Goal: Communication & Community: Participate in discussion

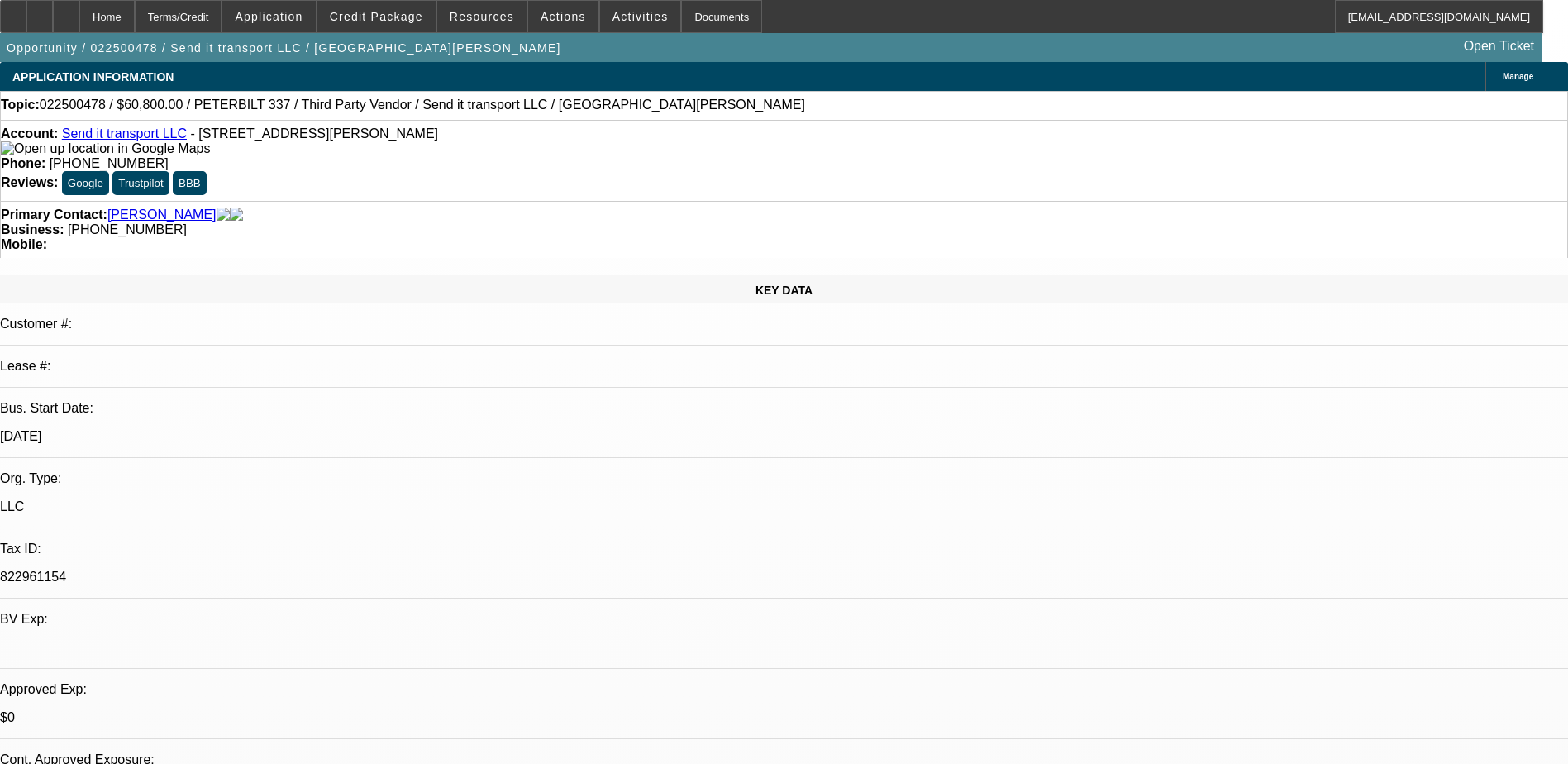
select select "0"
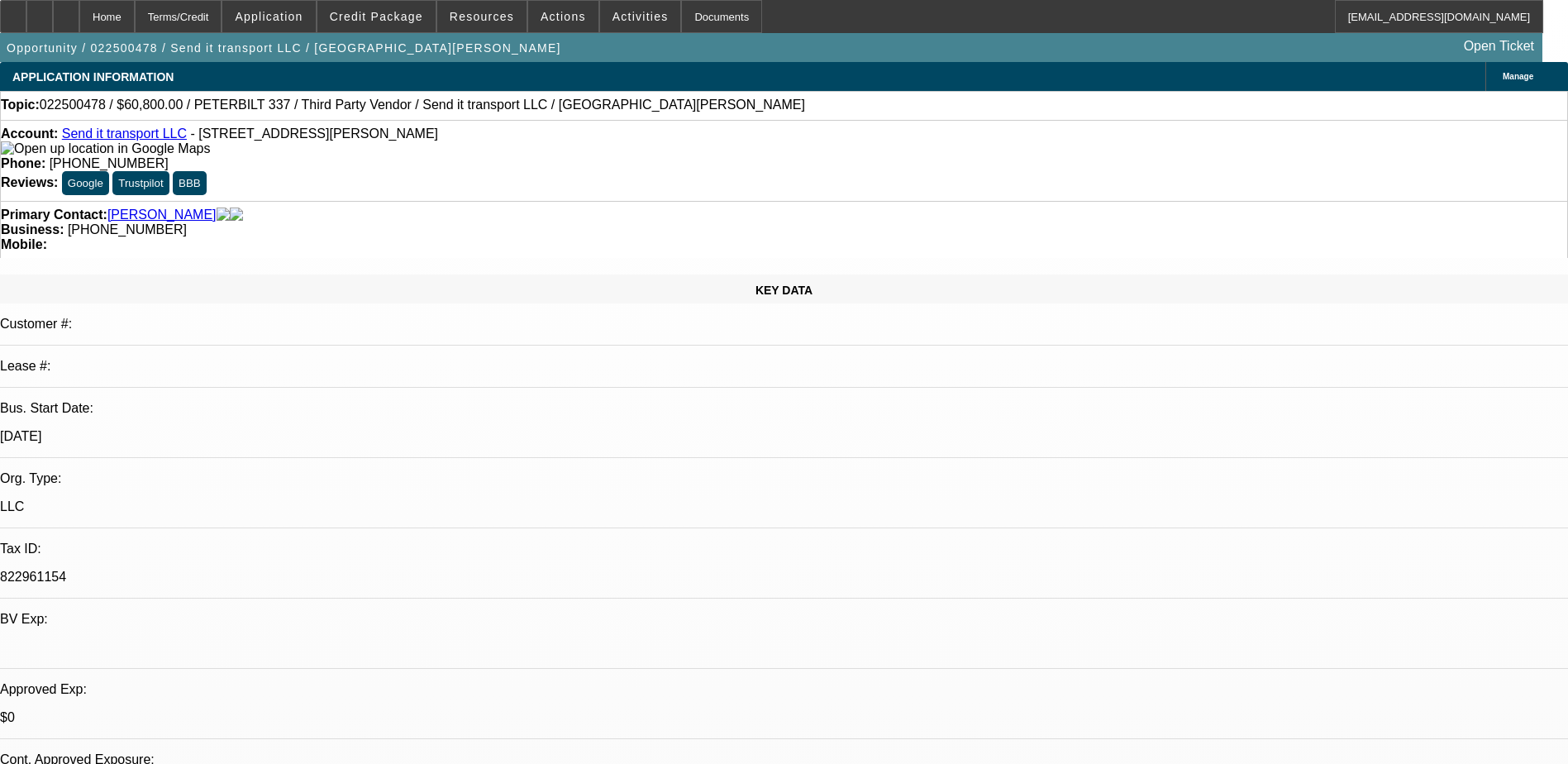
select select "0"
select select "1"
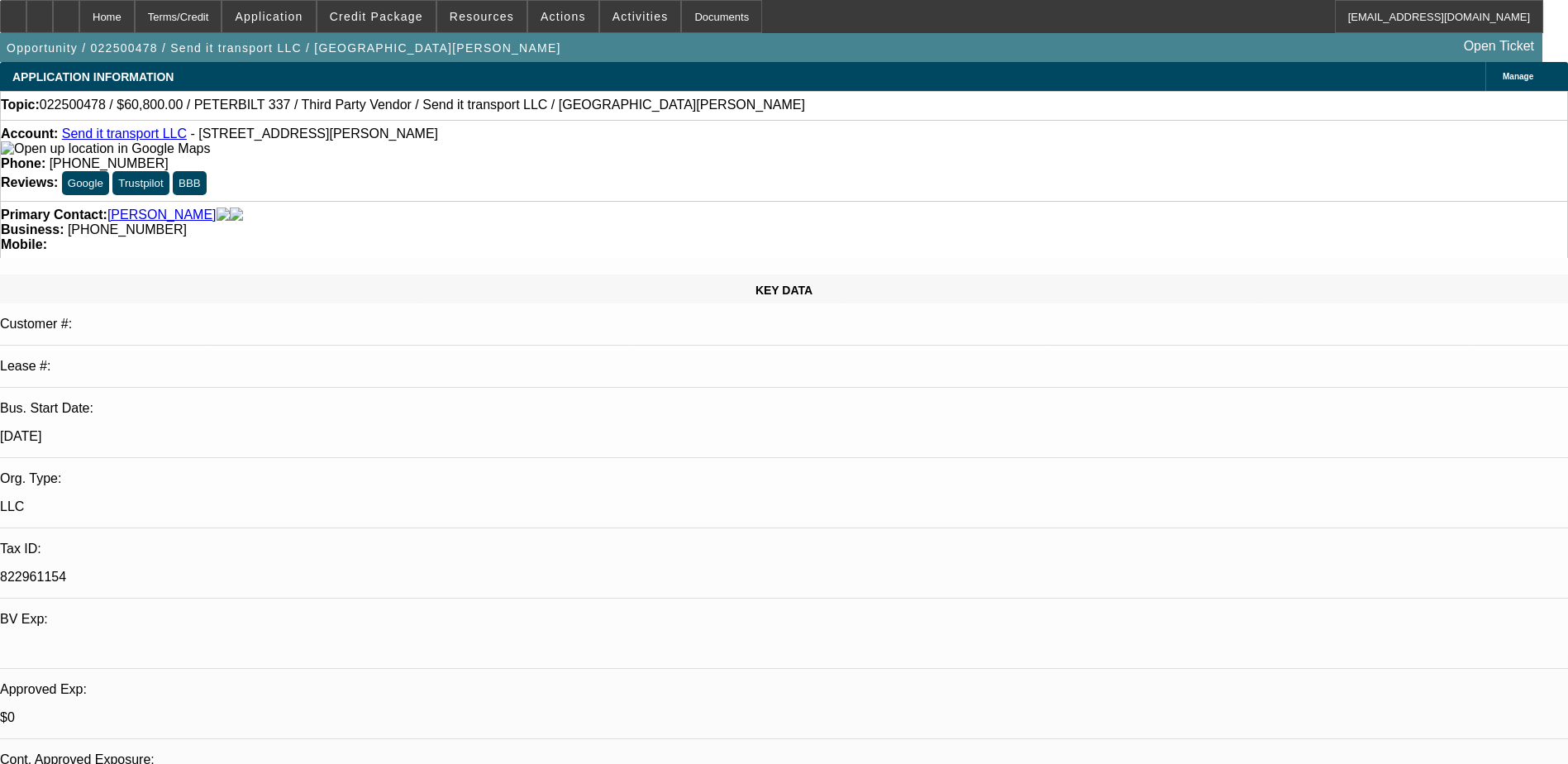
select select "2"
select select "6"
select select "1"
select select "3"
select select "6"
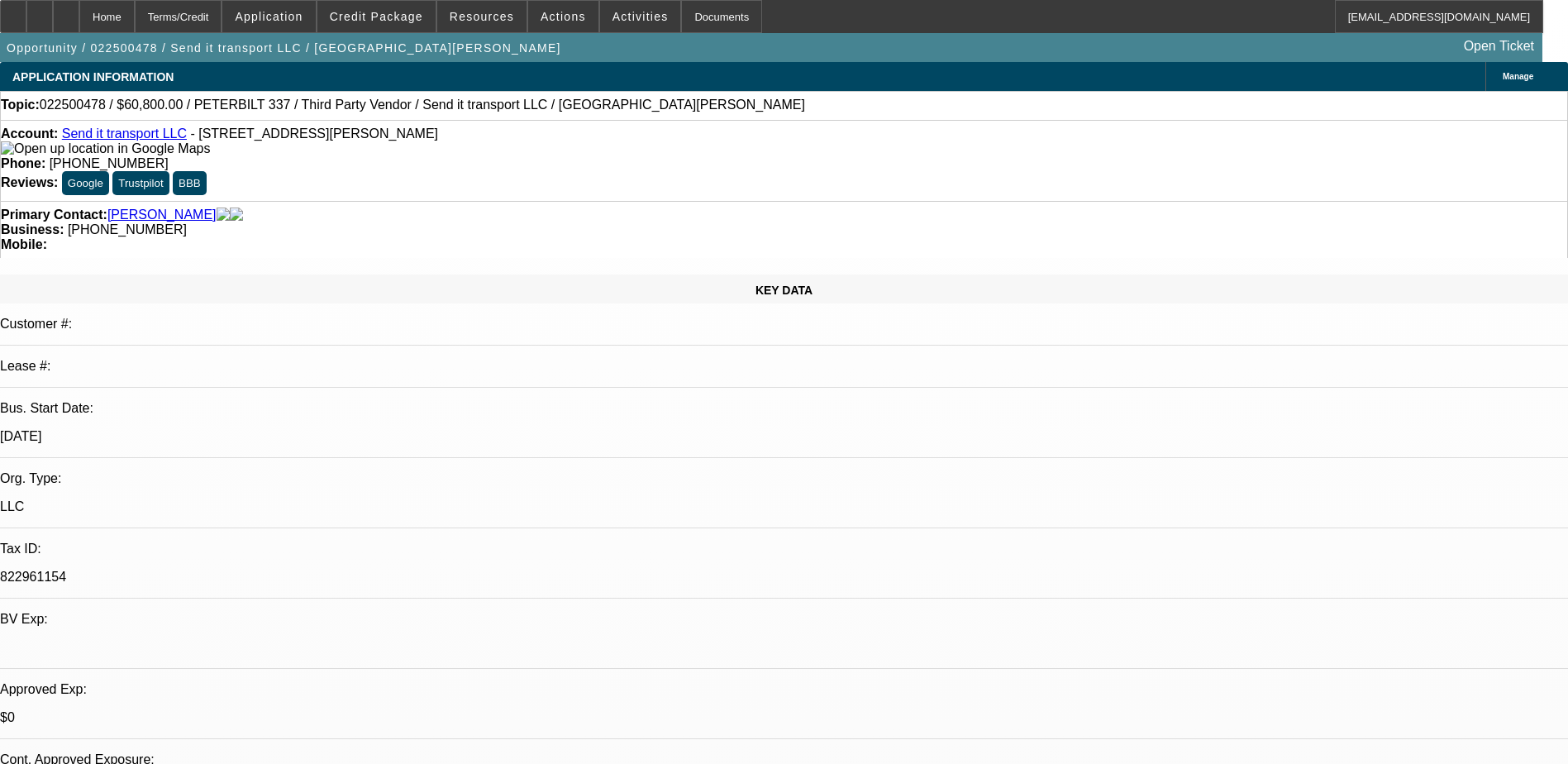
select select "1"
select select "3"
select select "6"
select select "1"
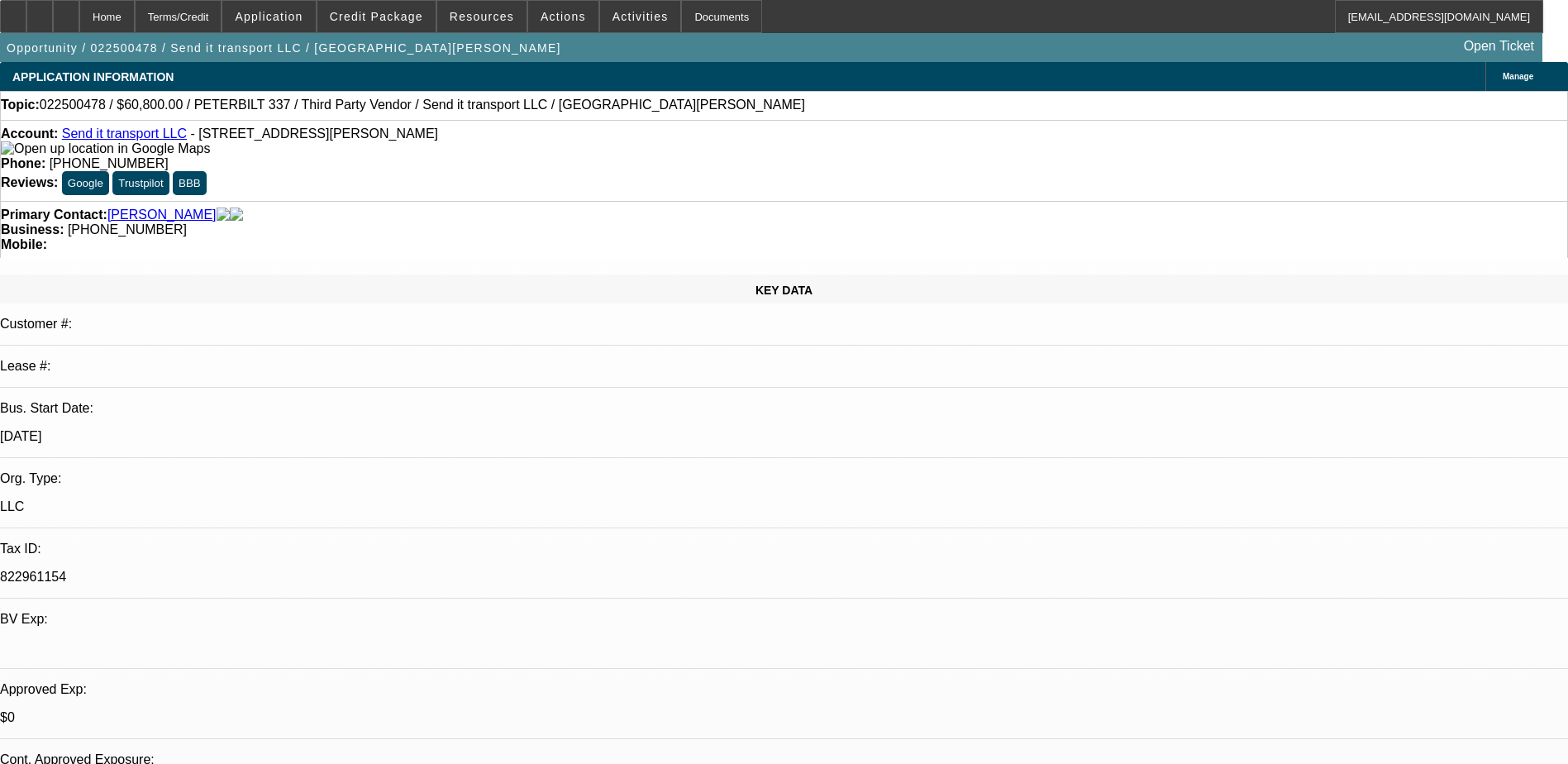
select select "6"
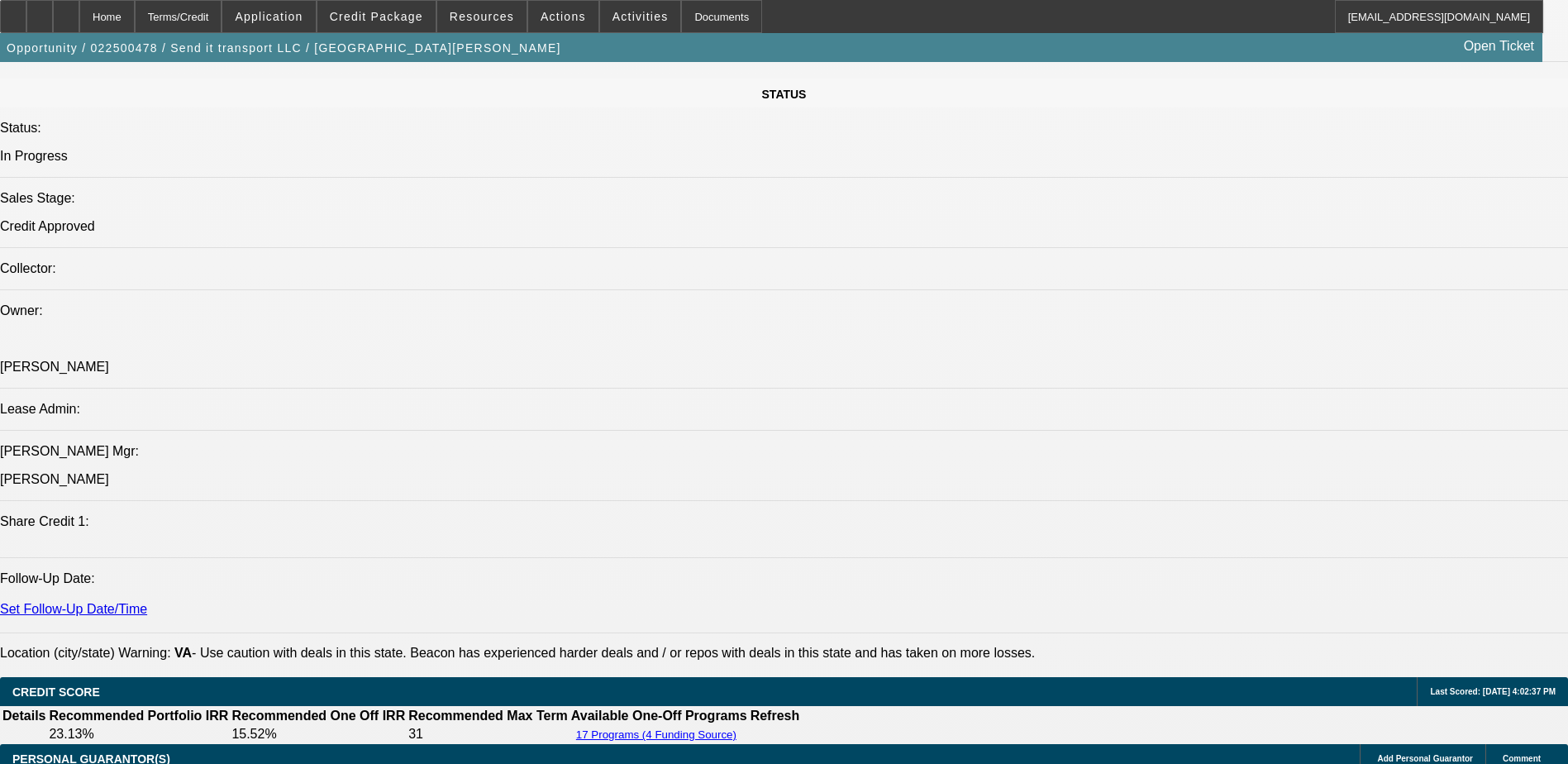
scroll to position [1654, 0]
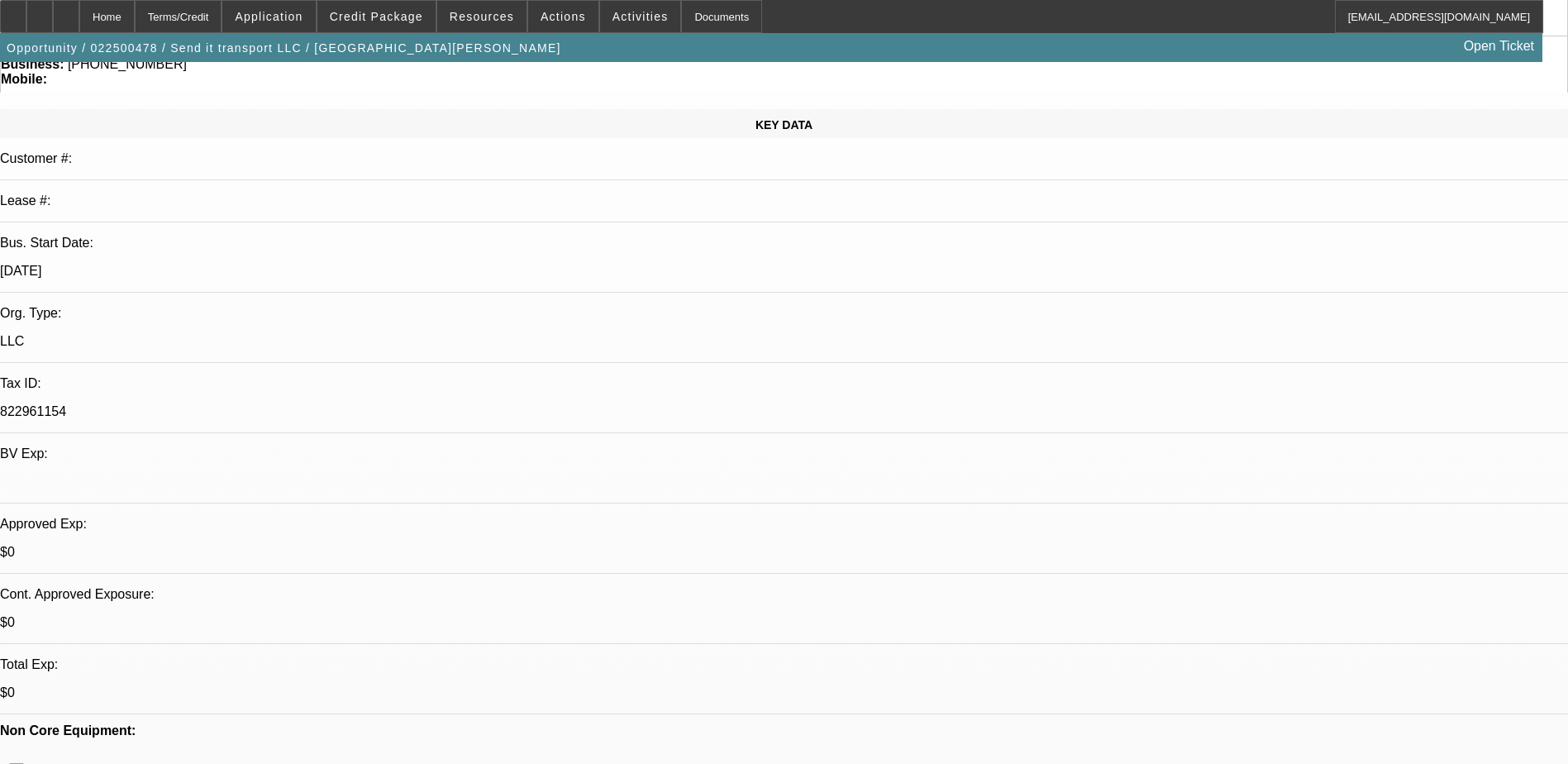
scroll to position [0, 0]
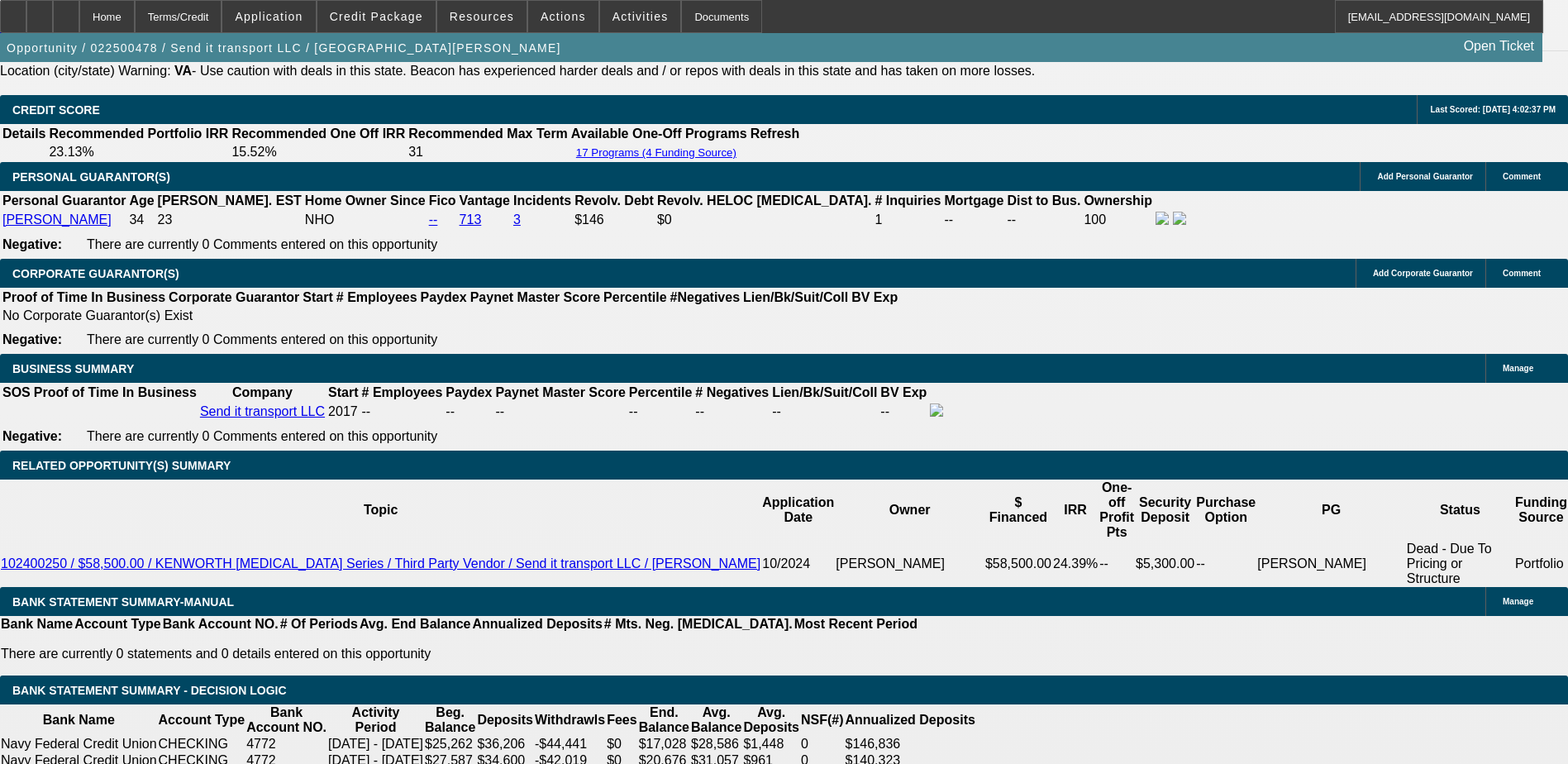
scroll to position [2315, 0]
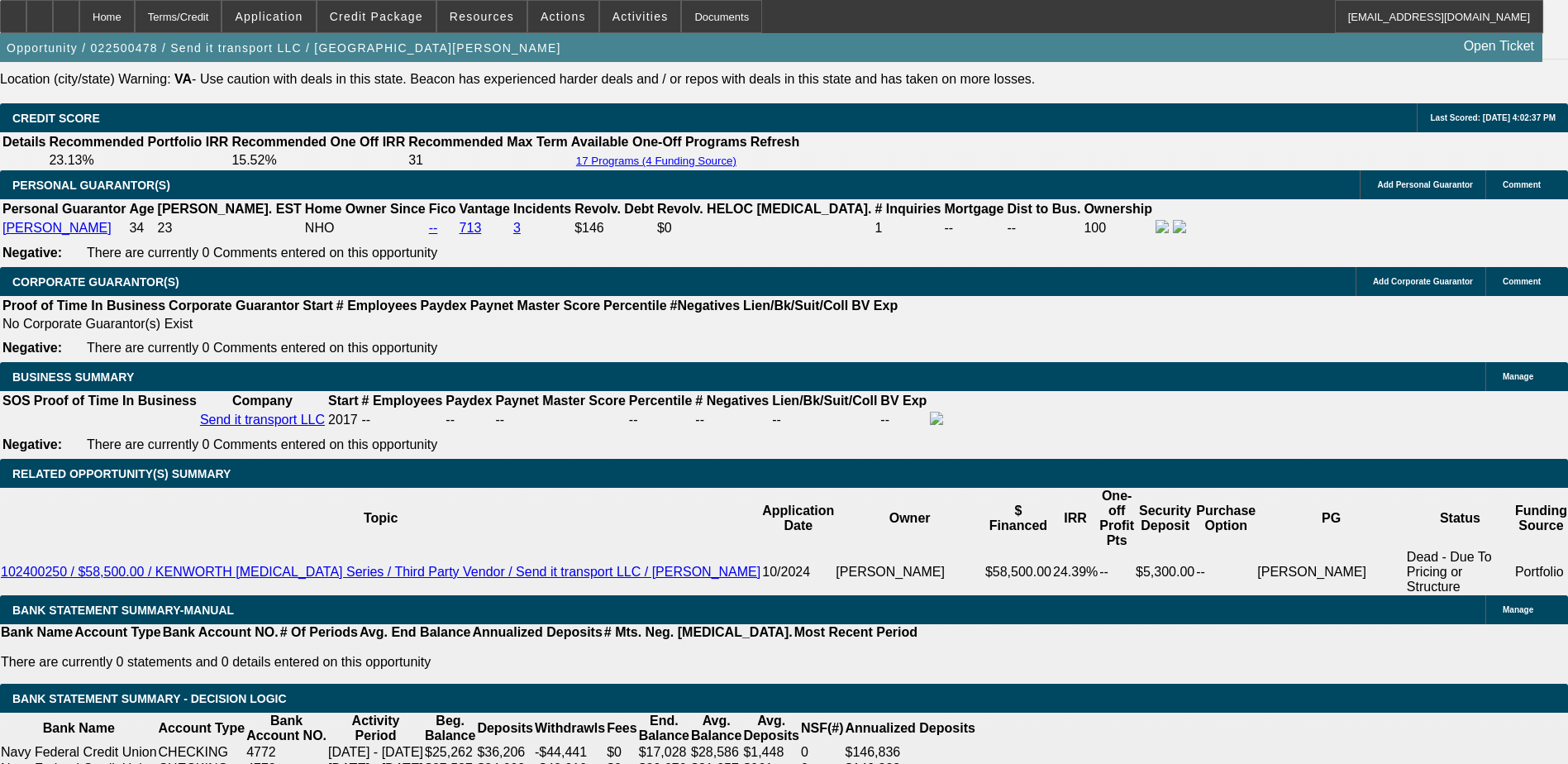
drag, startPoint x: 379, startPoint y: 503, endPoint x: 311, endPoint y: 503, distance: 68.0
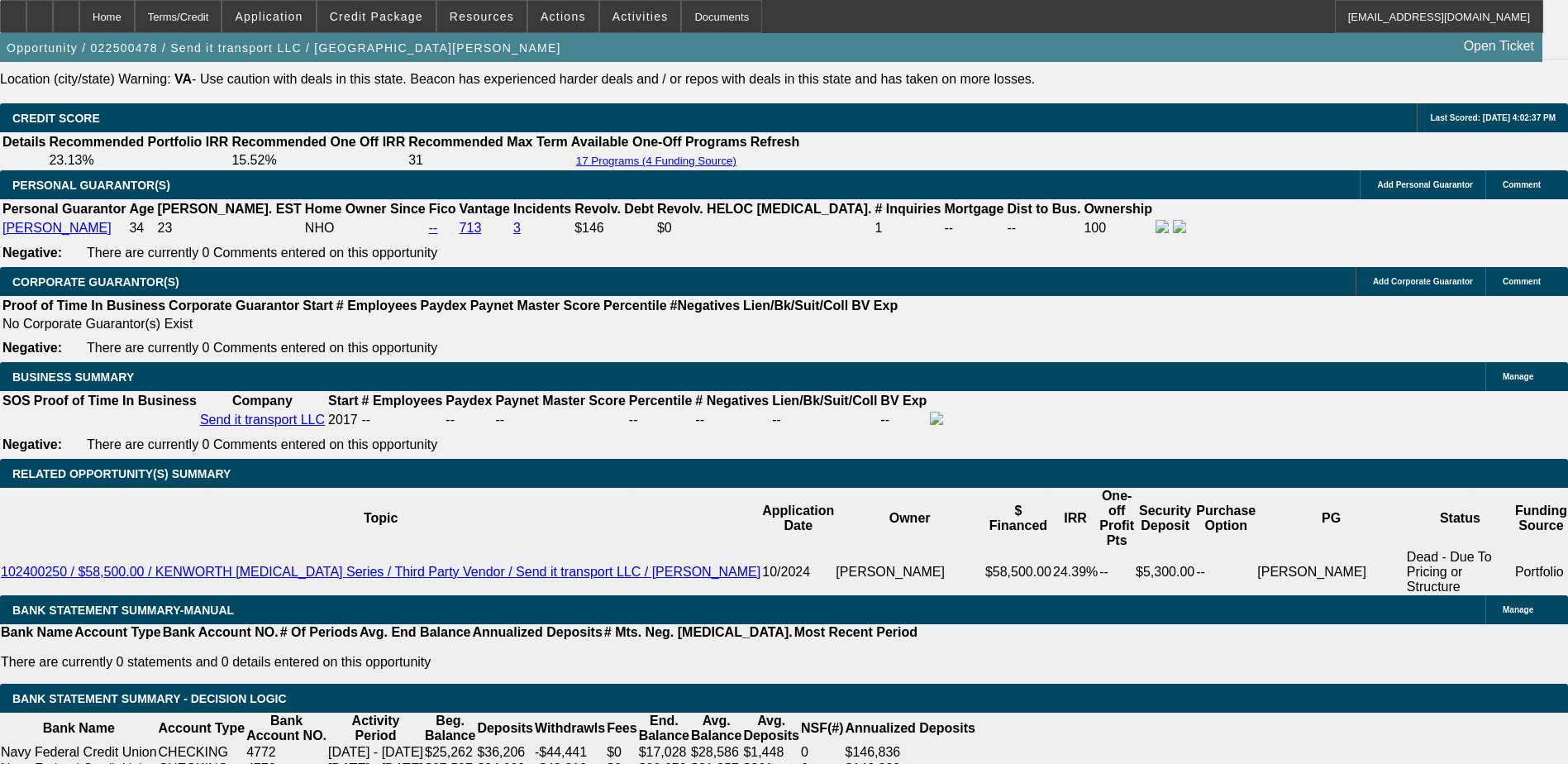
drag, startPoint x: 311, startPoint y: 503, endPoint x: 336, endPoint y: 500, distance: 25.2
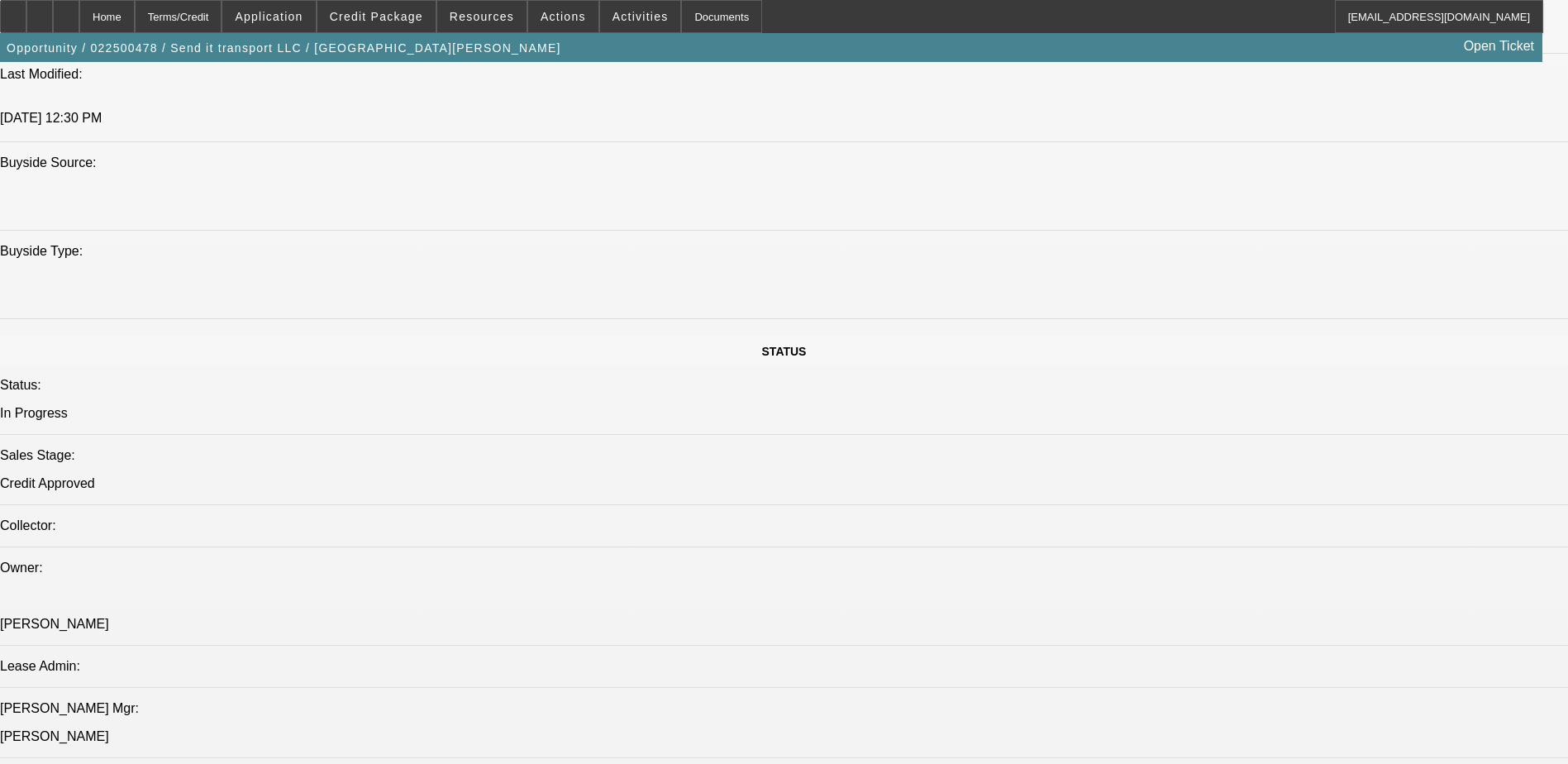
scroll to position [1406, 0]
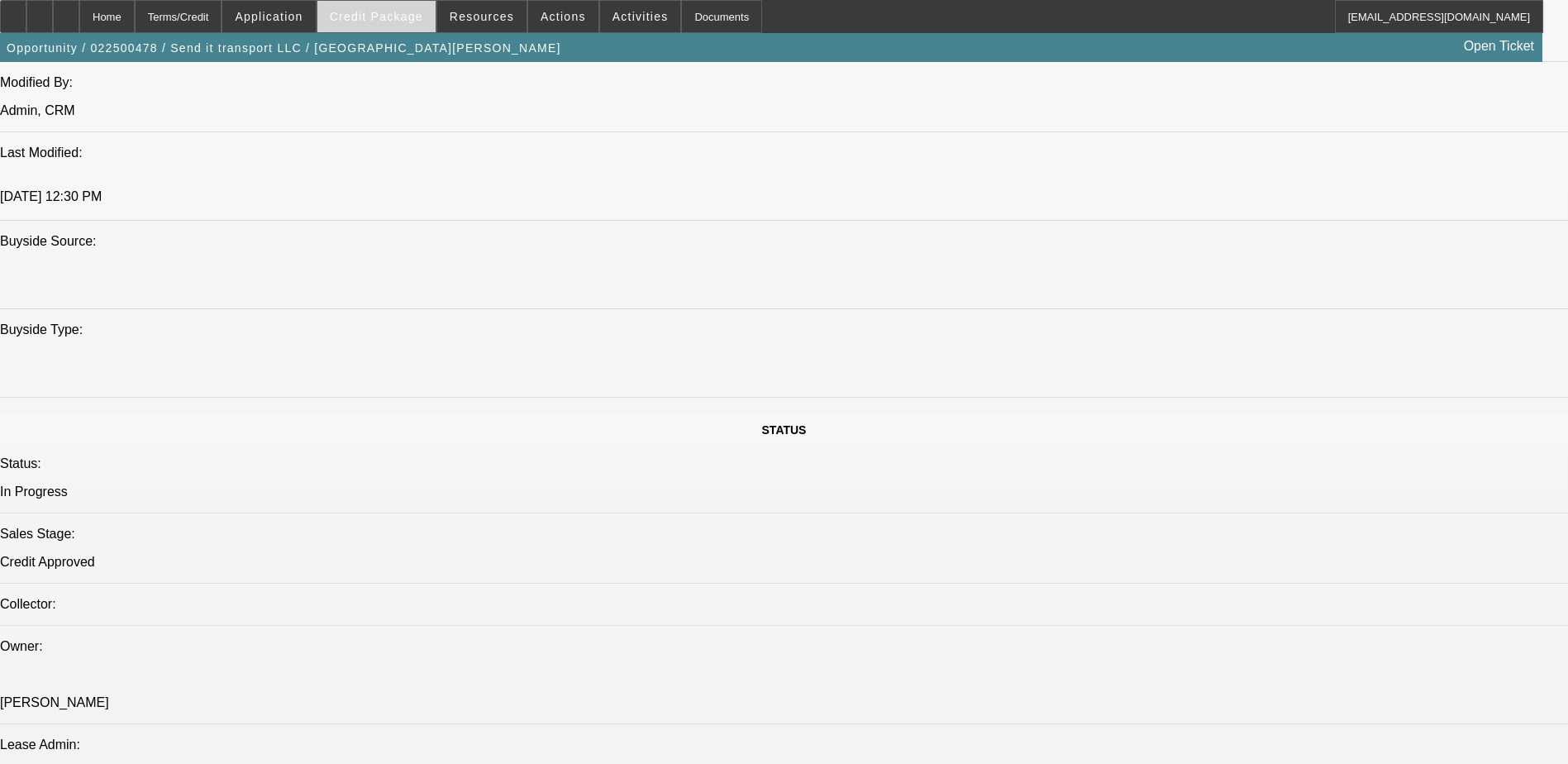
click at [402, 14] on span "Credit Package" at bounding box center [376, 17] width 93 height 13
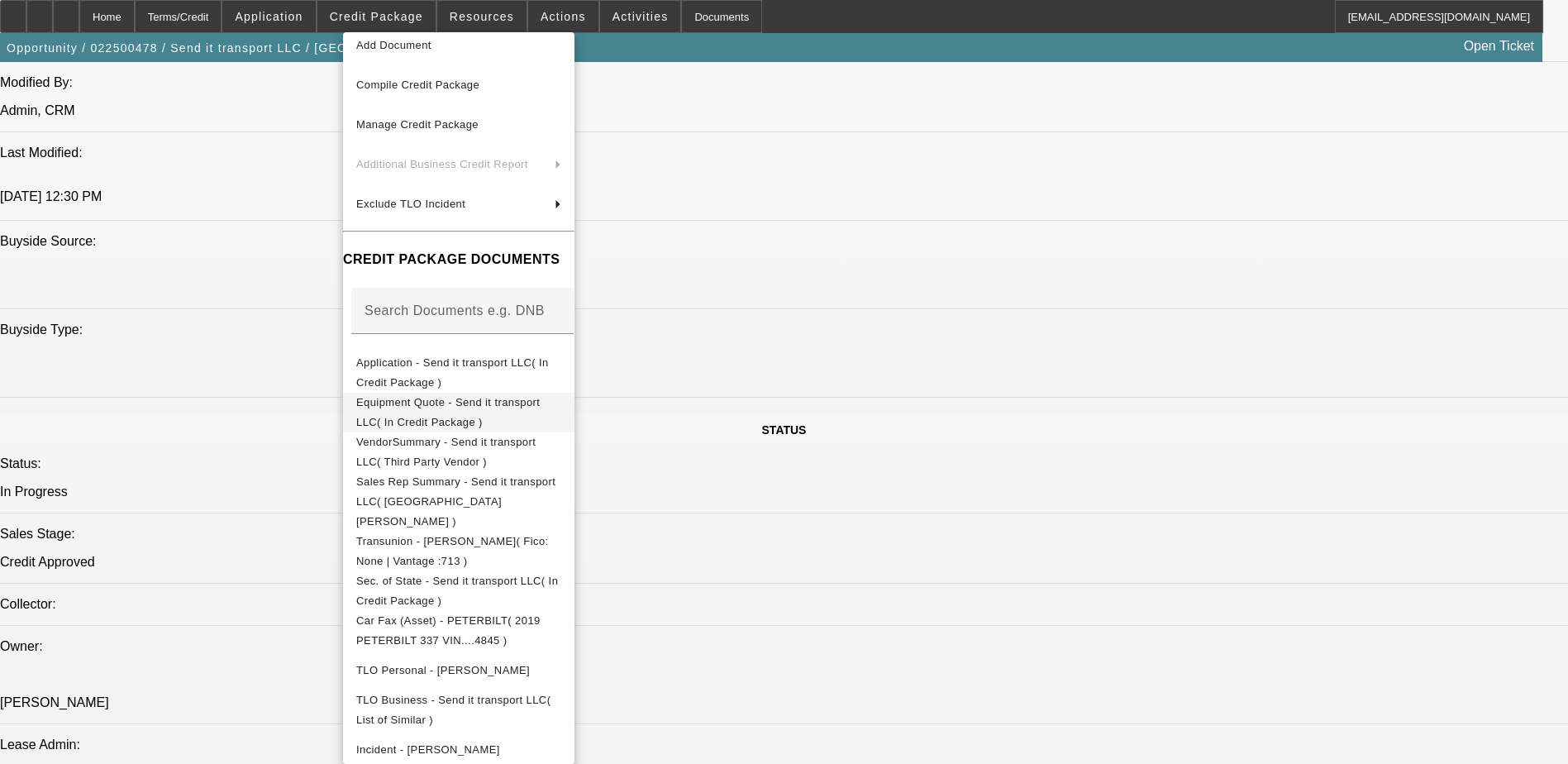
scroll to position [82, 0]
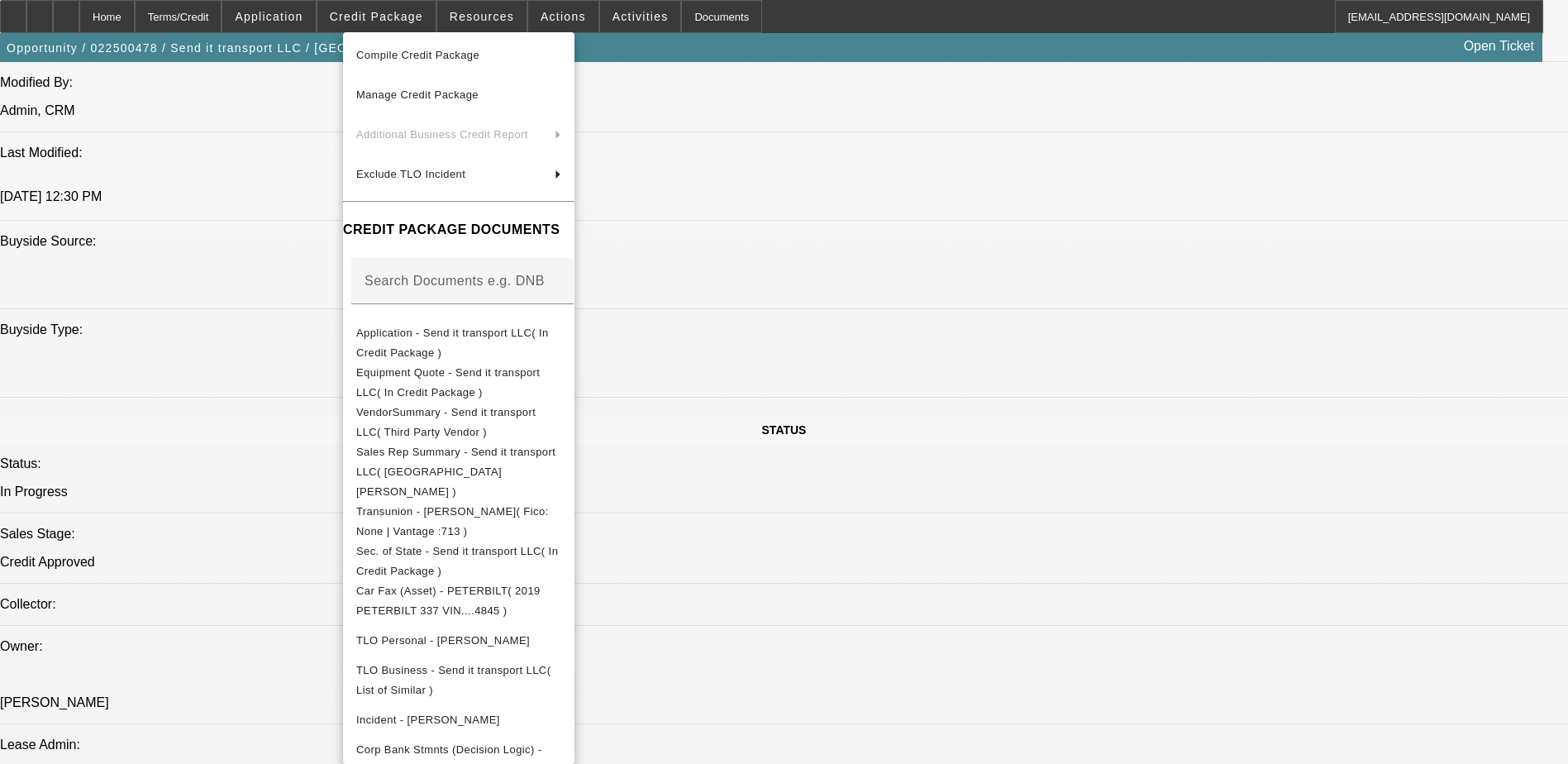
click at [885, 378] on div at bounding box center [784, 382] width 1568 height 764
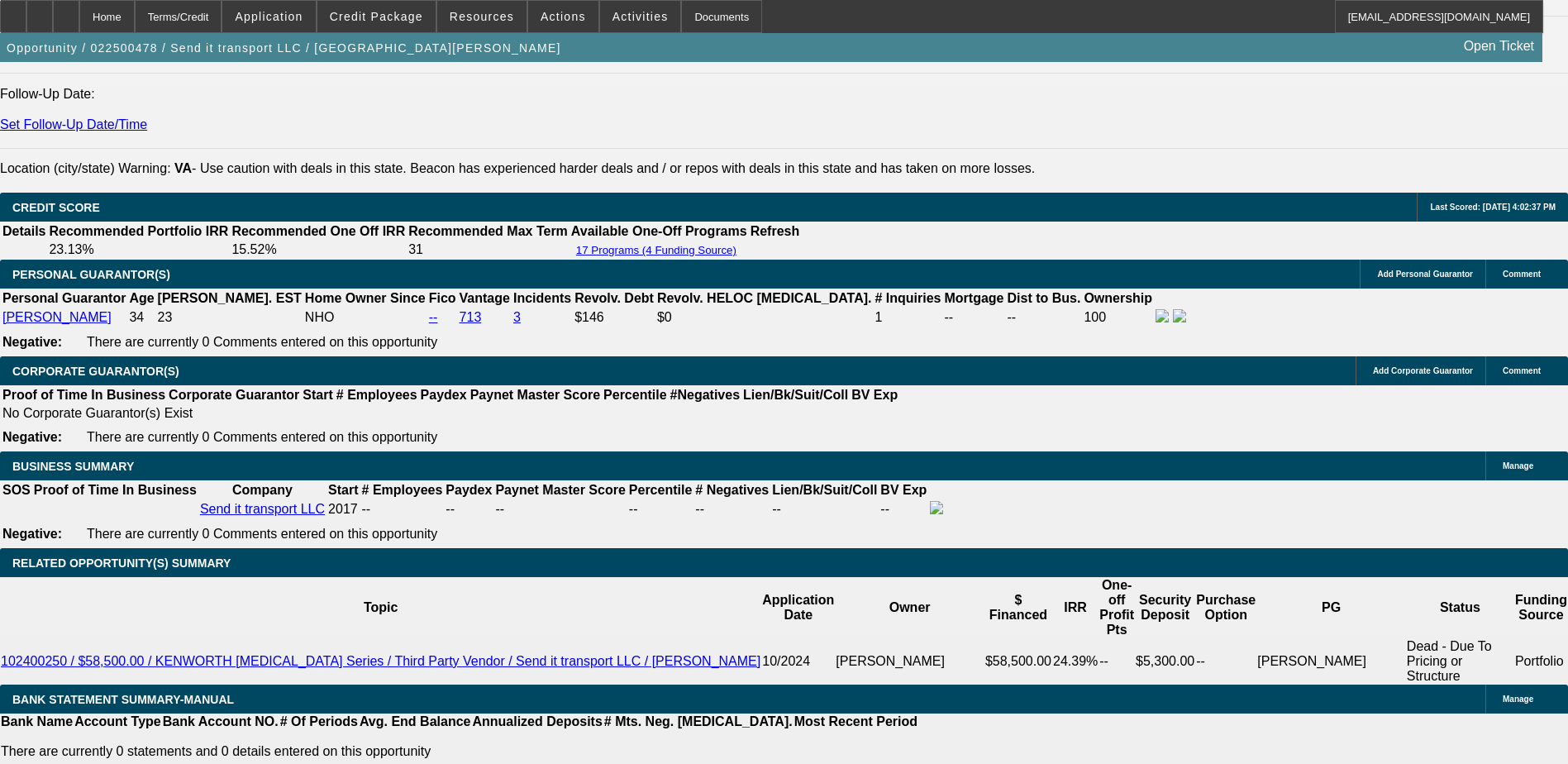
scroll to position [2150, 0]
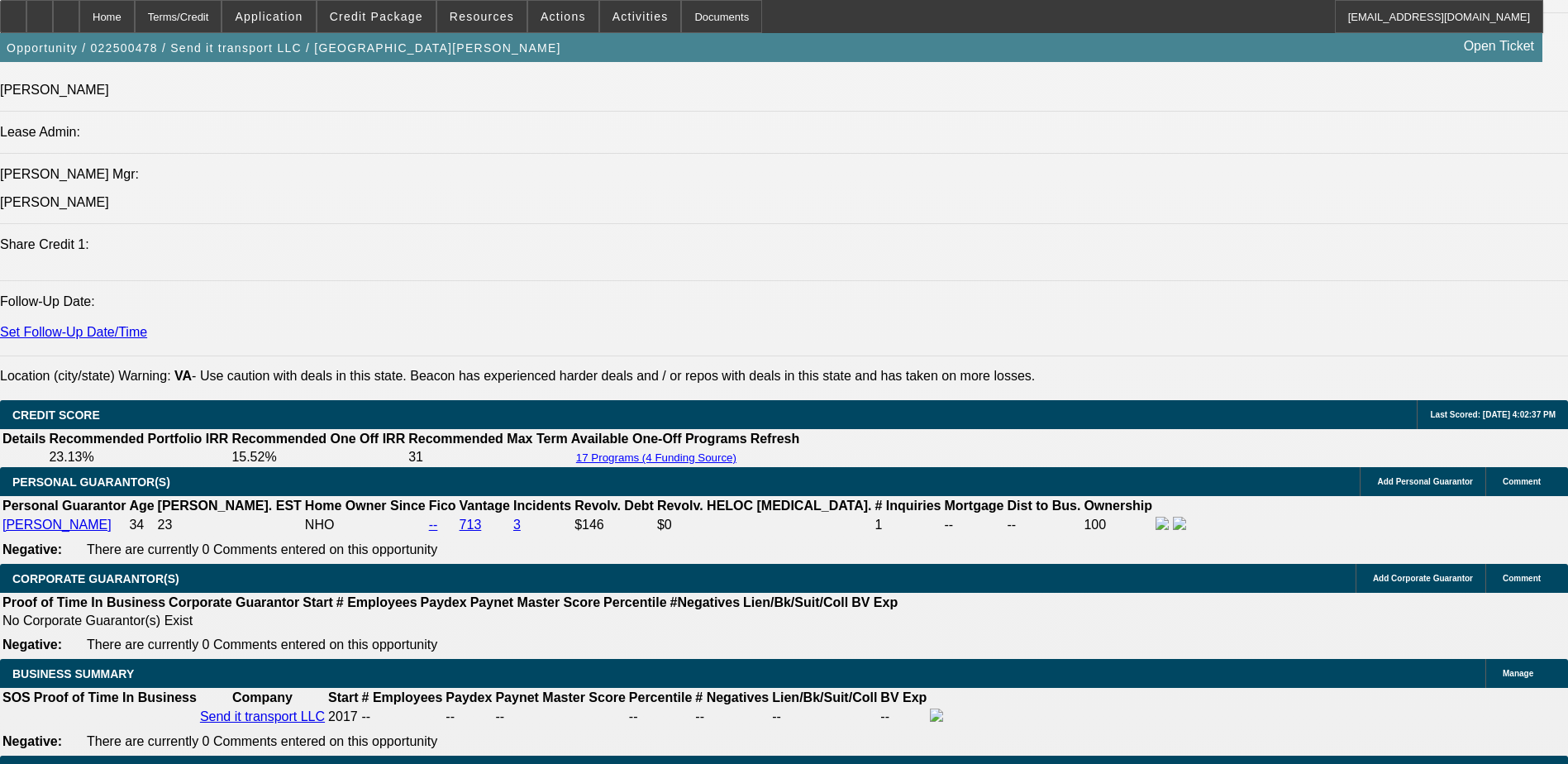
scroll to position [1984, 0]
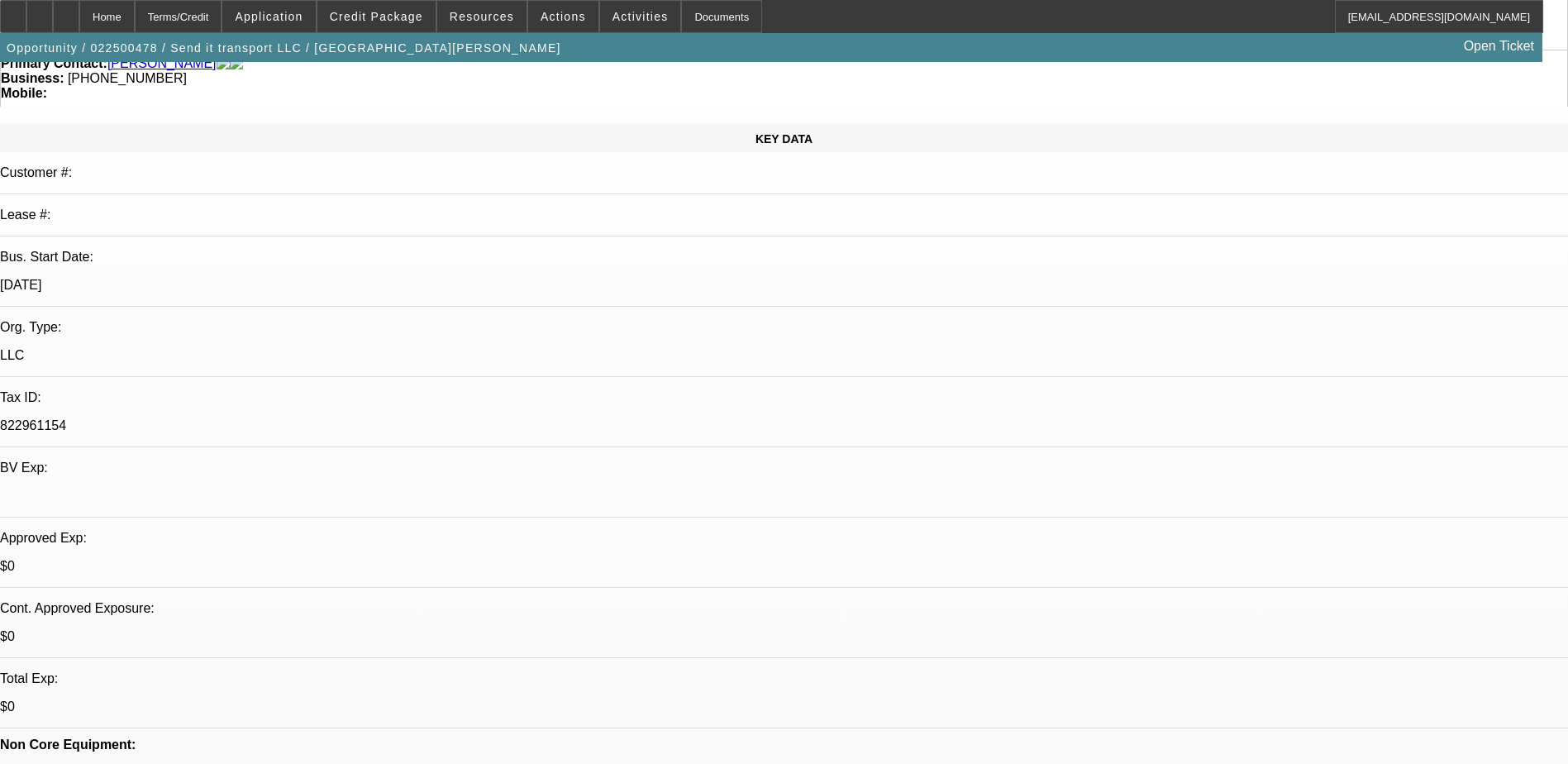
scroll to position [0, 0]
